Goal: Find contact information: Obtain details needed to contact an individual or organization

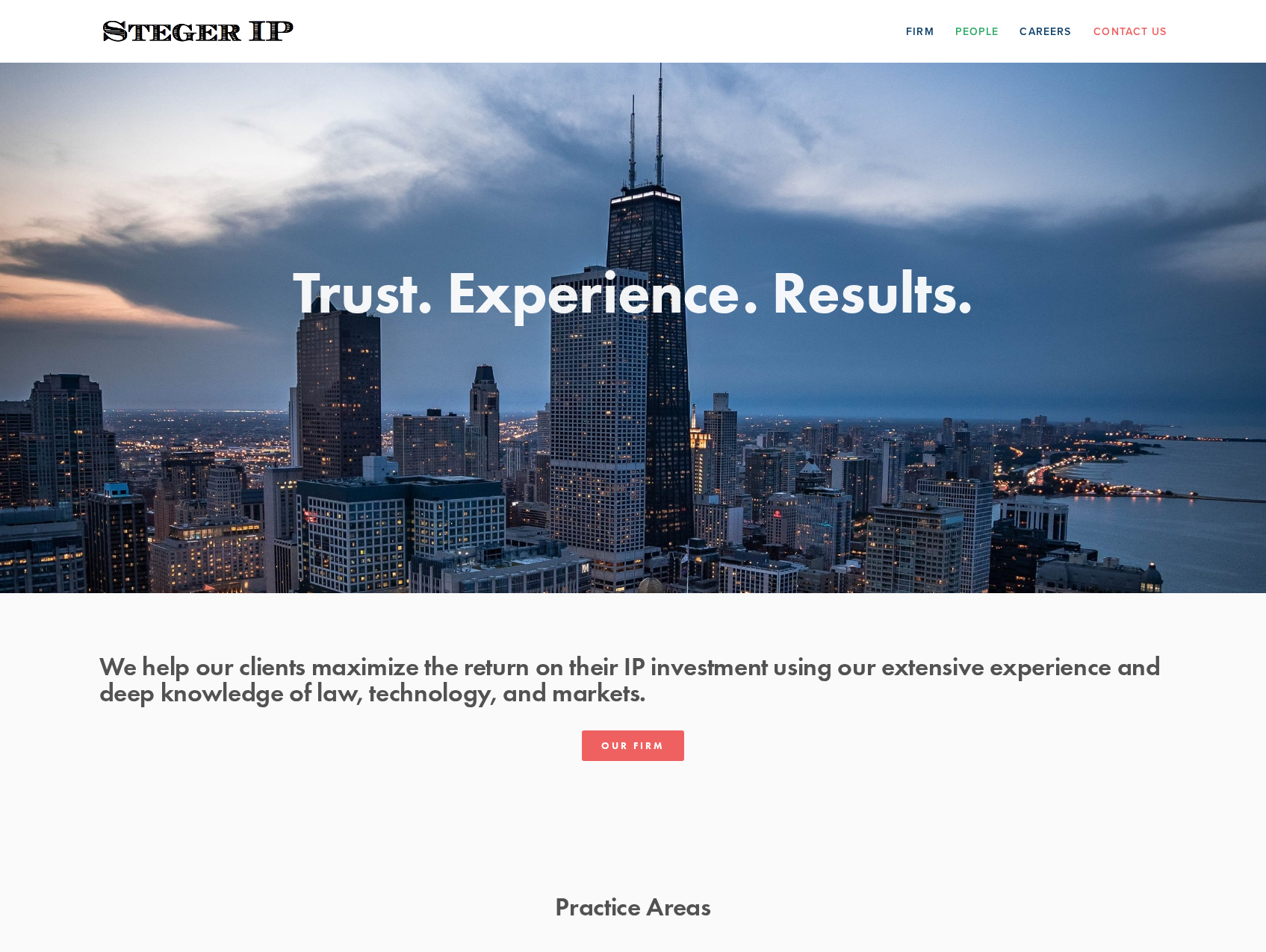
click at [982, 31] on link "People" at bounding box center [976, 31] width 44 height 23
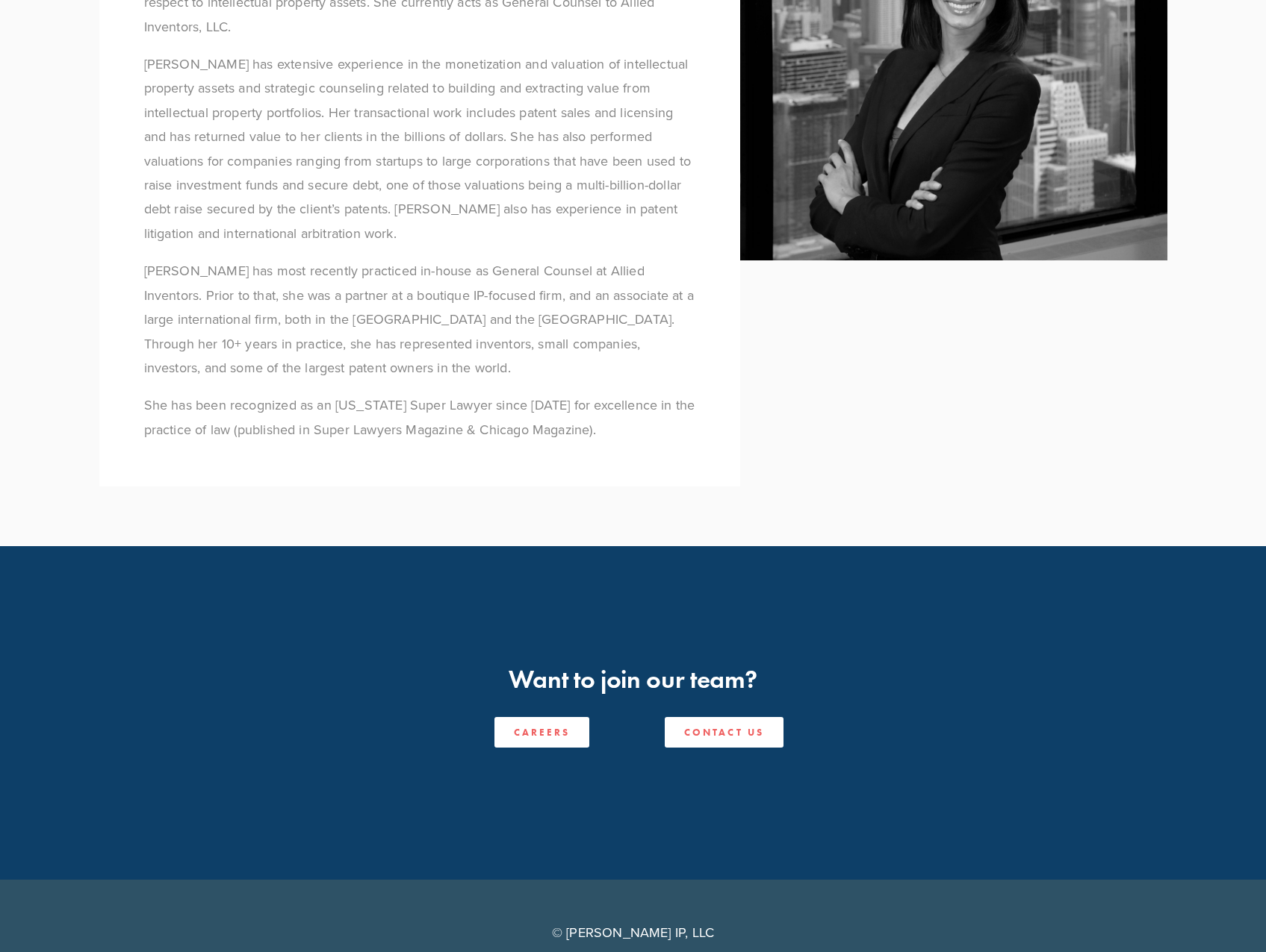
scroll to position [981, 0]
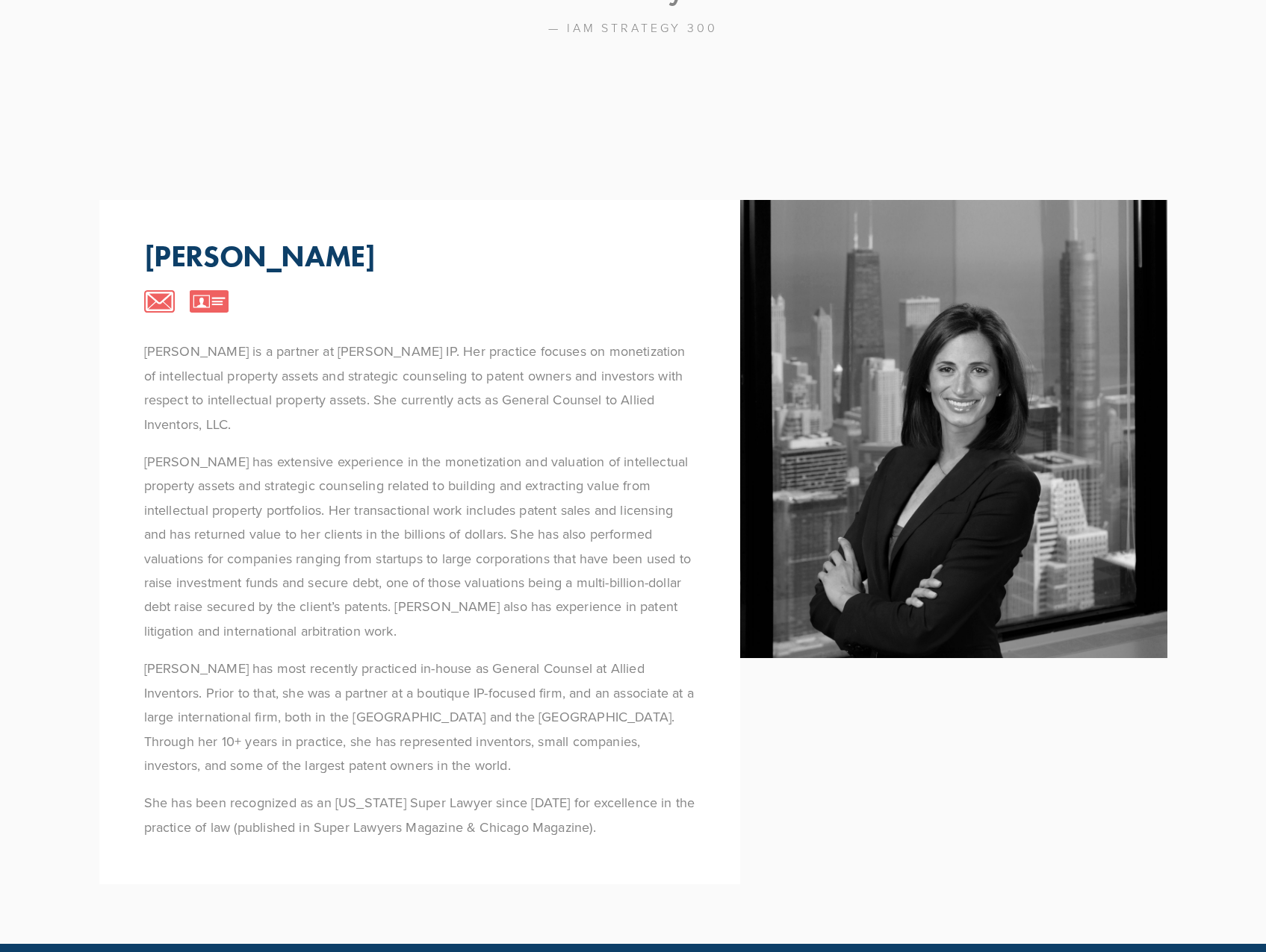
click at [351, 238] on p "[PERSON_NAME]" at bounding box center [260, 256] width 232 height 36
copy p "[GEOGRAPHIC_DATA]"
click at [307, 340] on p "[PERSON_NAME] is a partner at [PERSON_NAME] IP. Her practice focuses on monetiz…" at bounding box center [419, 388] width 551 height 97
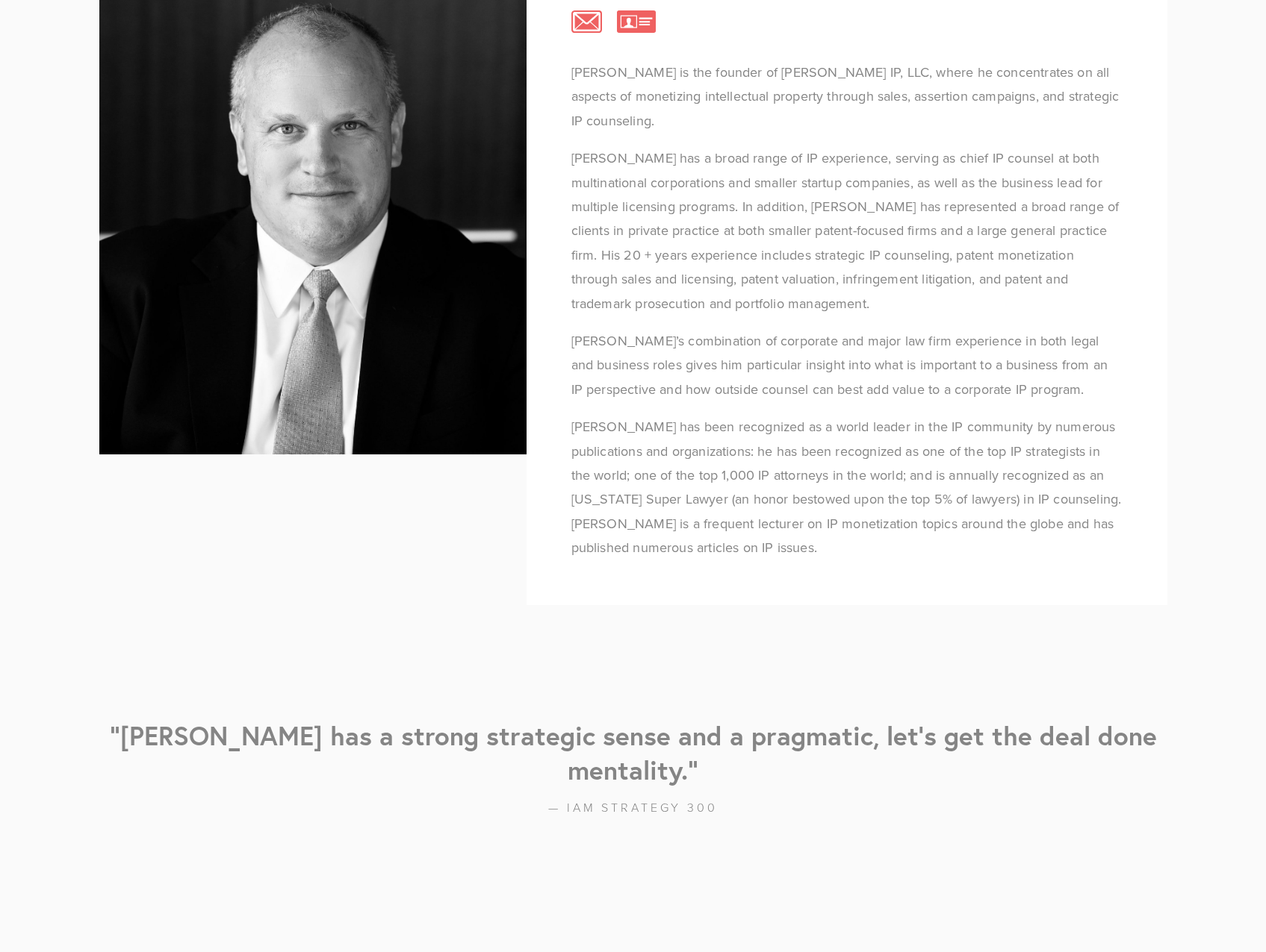
scroll to position [0, 0]
